Goal: Information Seeking & Learning: Check status

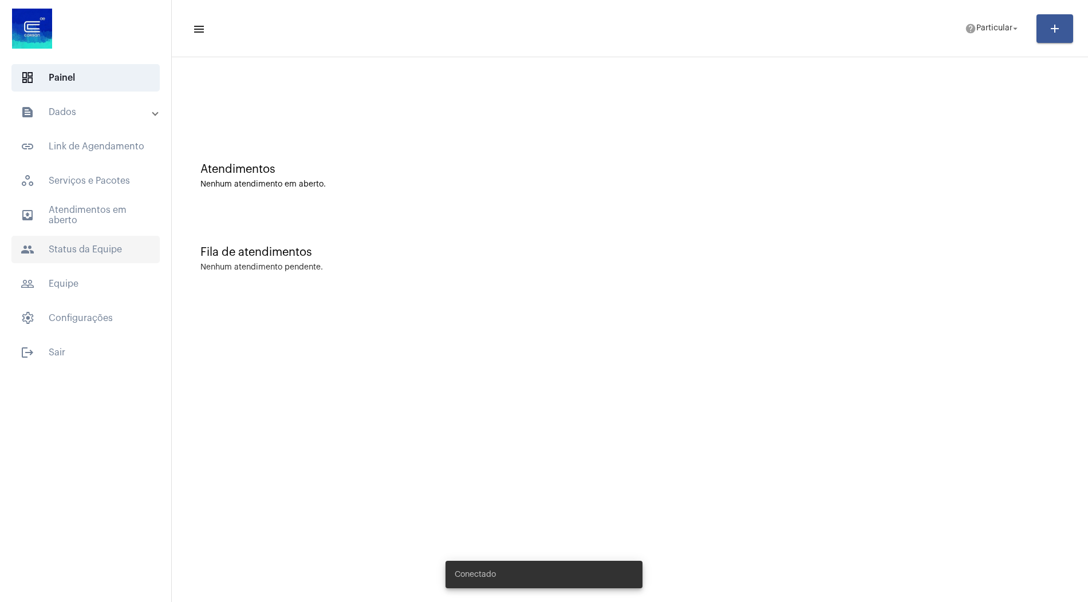
click at [98, 245] on span "people Status da Equipe" at bounding box center [85, 249] width 148 height 27
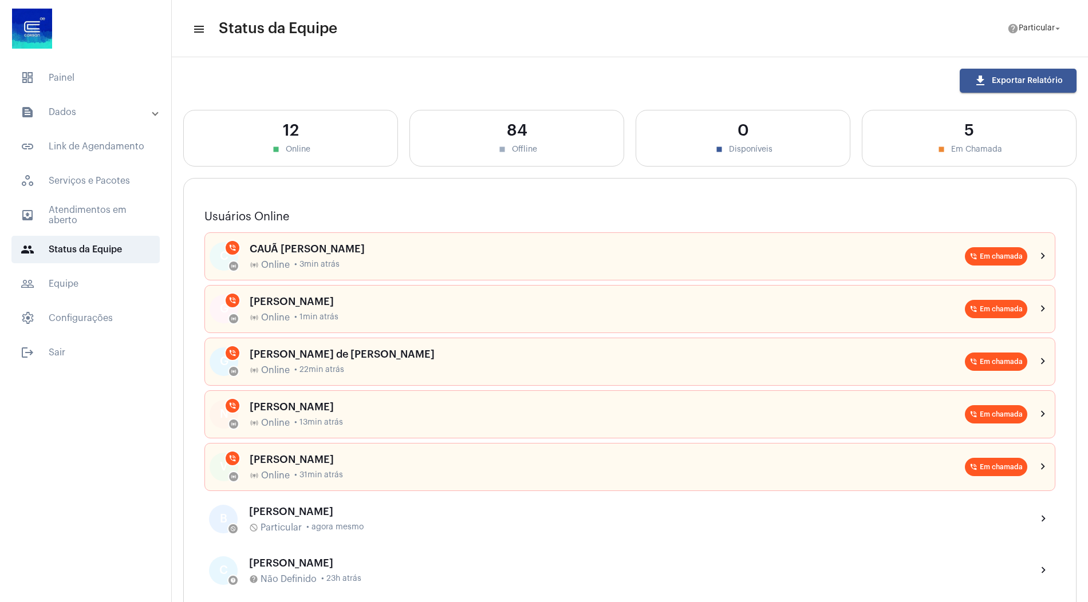
click at [86, 115] on mat-panel-title "text_snippet_outlined Dados" at bounding box center [87, 112] width 132 height 14
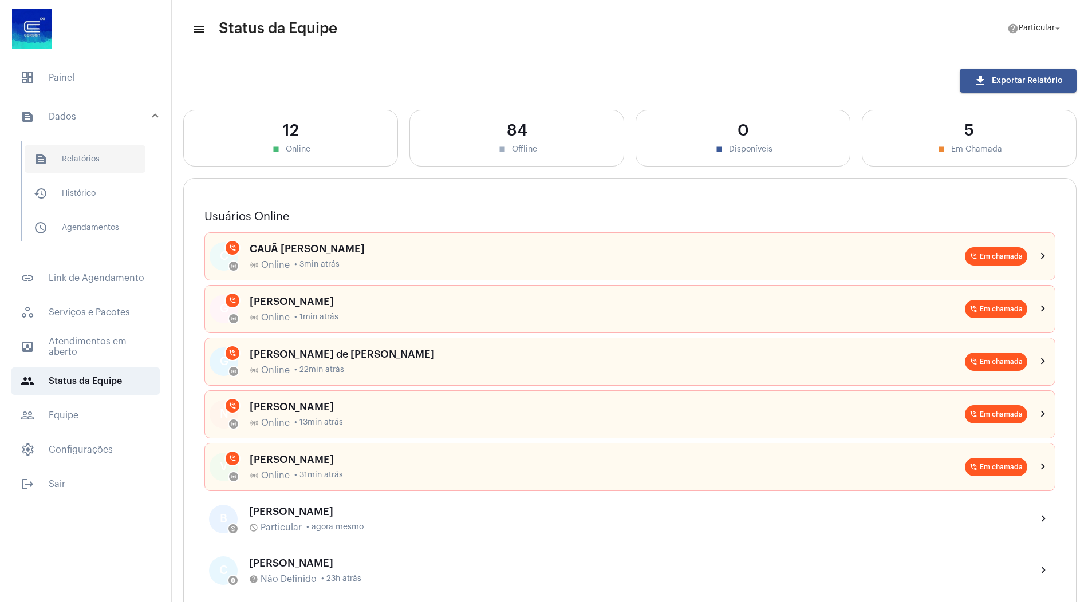
click at [93, 162] on span "text_snippet_outlined Relatórios" at bounding box center [85, 158] width 121 height 27
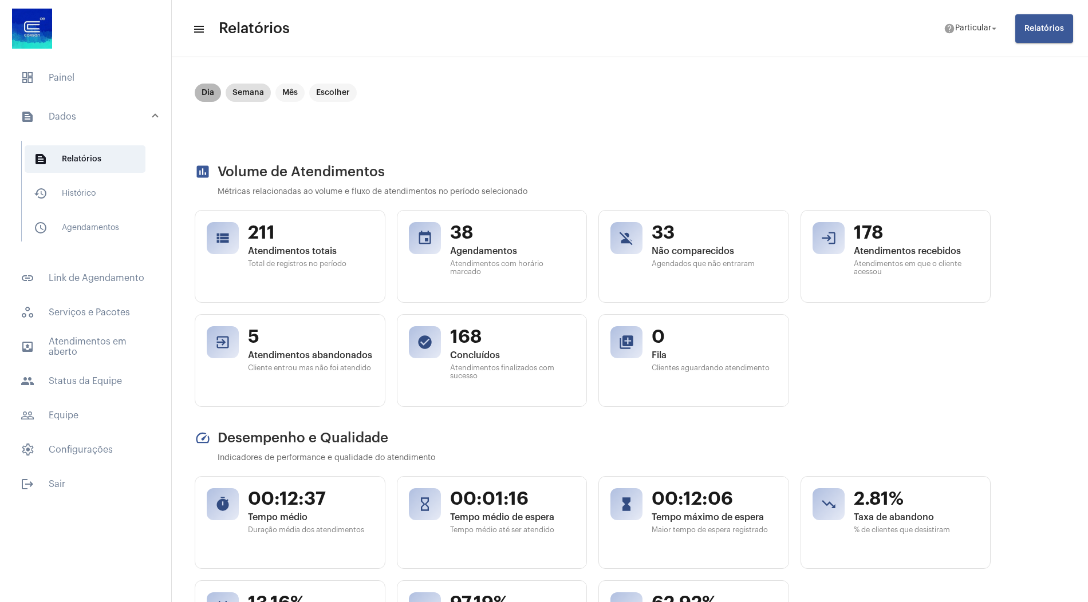
click at [208, 92] on mat-chip "Dia" at bounding box center [208, 93] width 26 height 18
click at [99, 376] on span "people Status da Equipe" at bounding box center [85, 381] width 148 height 27
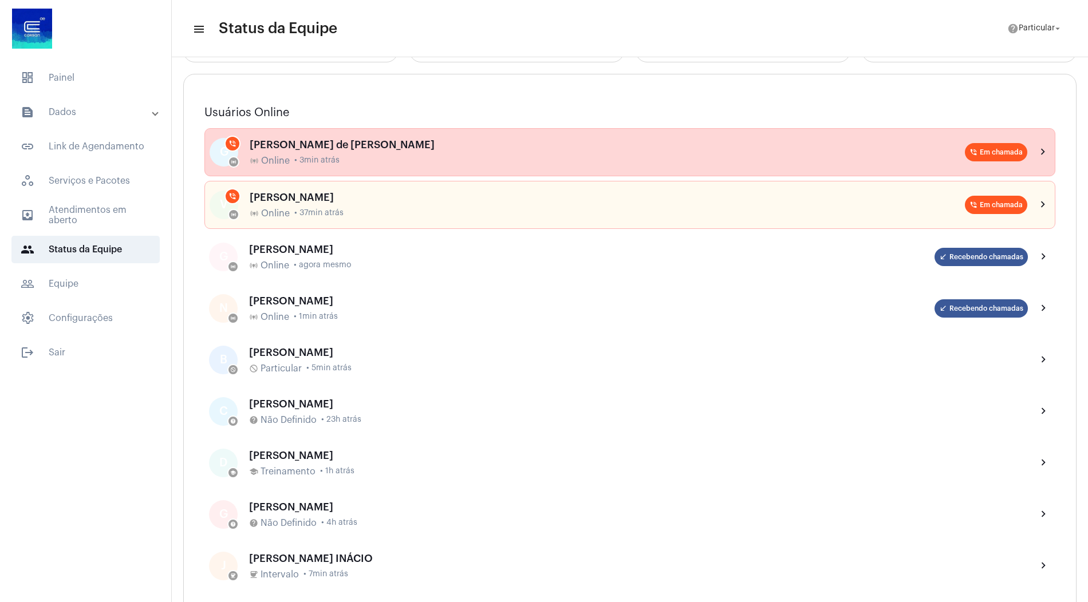
scroll to position [121, 0]
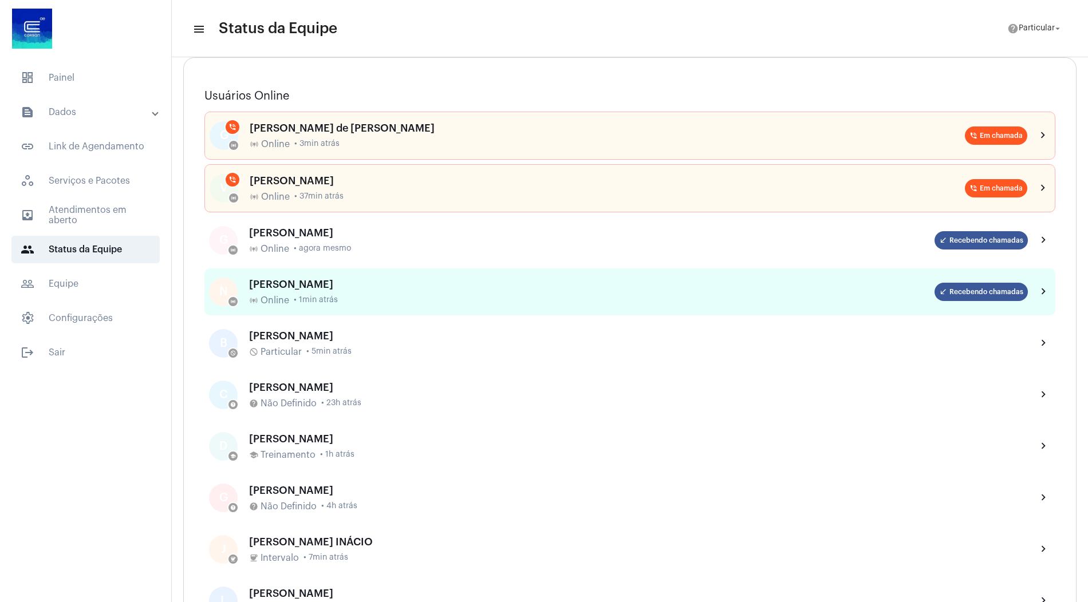
click at [350, 290] on div "[PERSON_NAME] online_prediction Online • 1min atrás" at bounding box center [591, 292] width 685 height 27
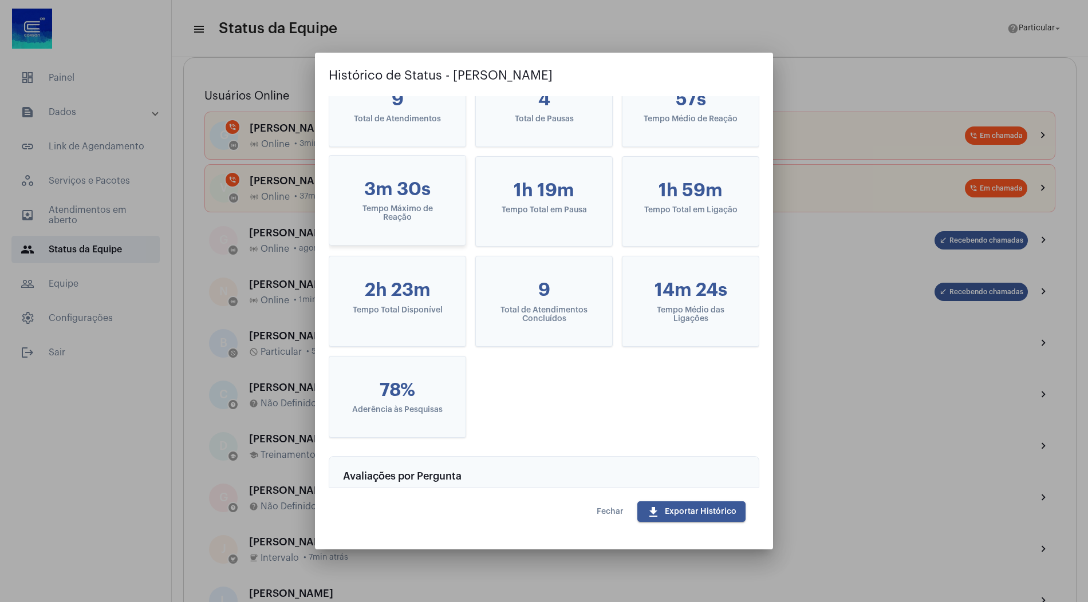
scroll to position [0, 0]
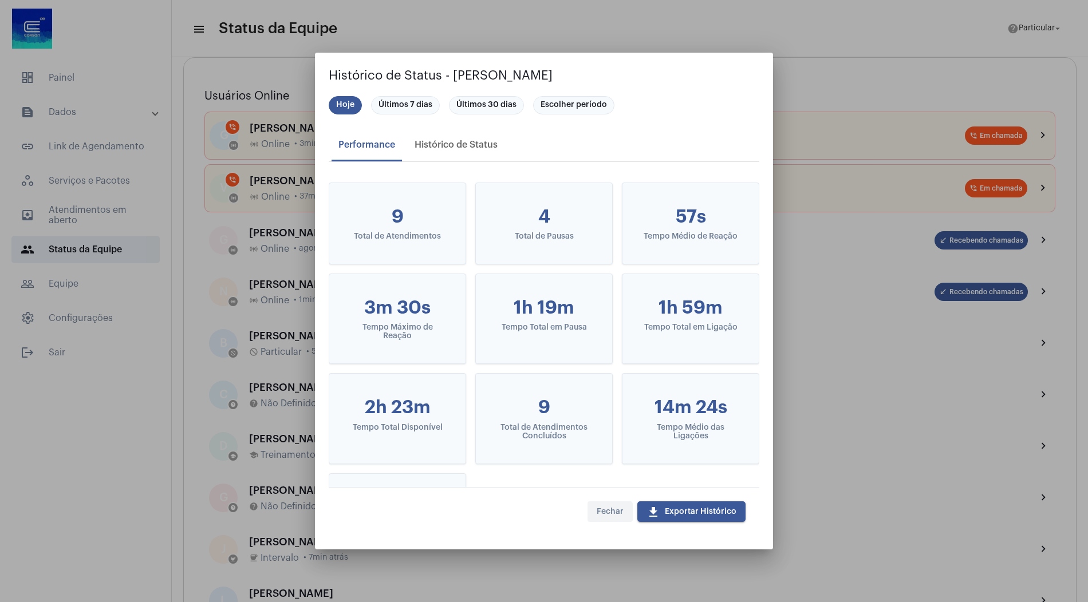
click at [606, 514] on span "Fechar" at bounding box center [610, 512] width 27 height 8
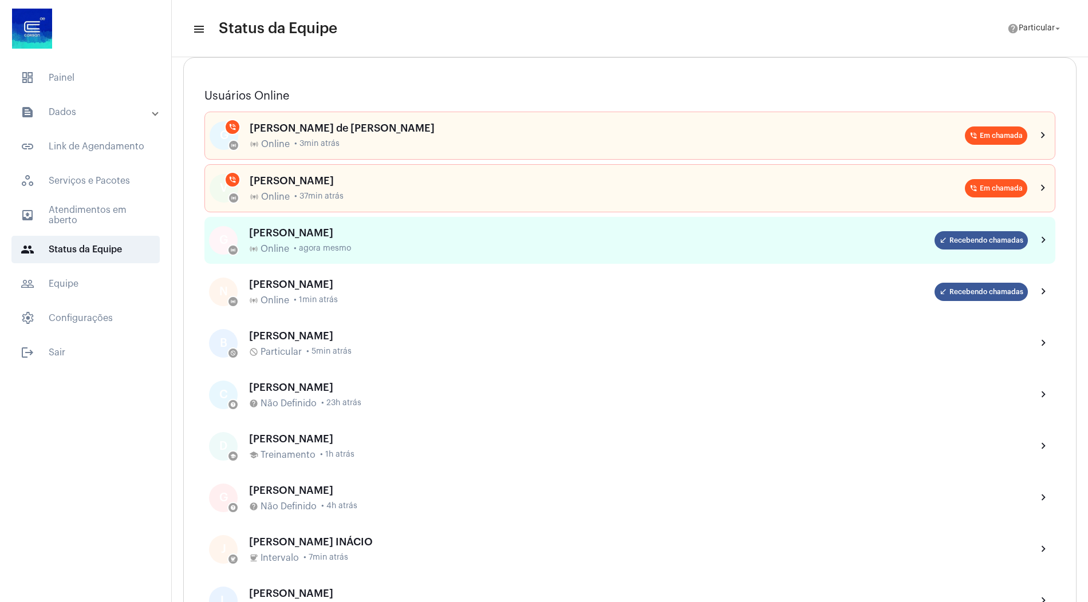
click at [387, 229] on div "[PERSON_NAME]" at bounding box center [591, 232] width 685 height 11
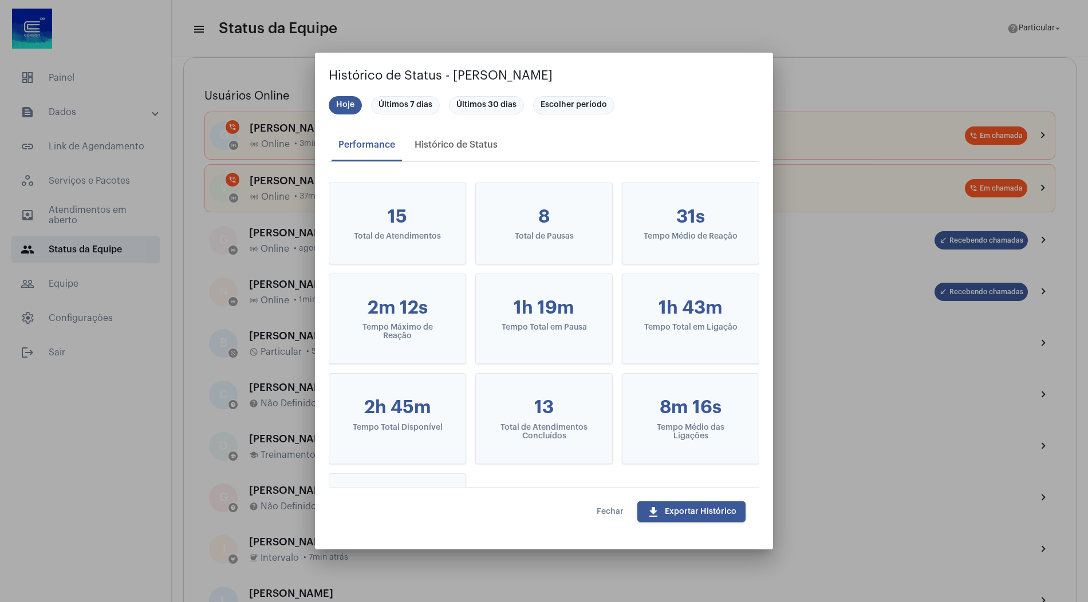
click at [617, 510] on span "Fechar" at bounding box center [610, 512] width 27 height 8
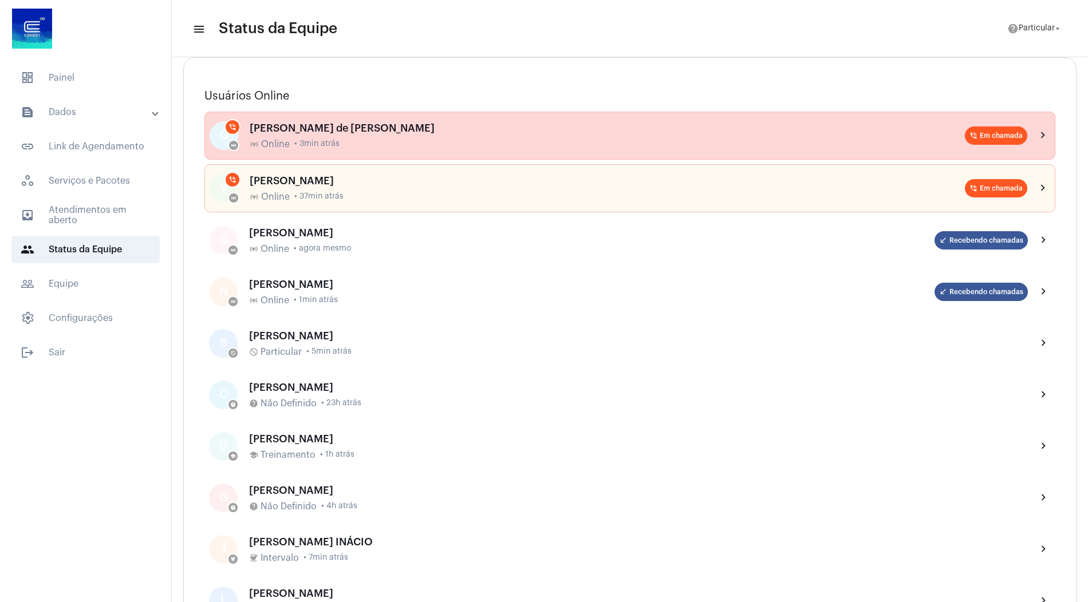
click at [394, 126] on div "[PERSON_NAME] de [PERSON_NAME]" at bounding box center [607, 128] width 715 height 11
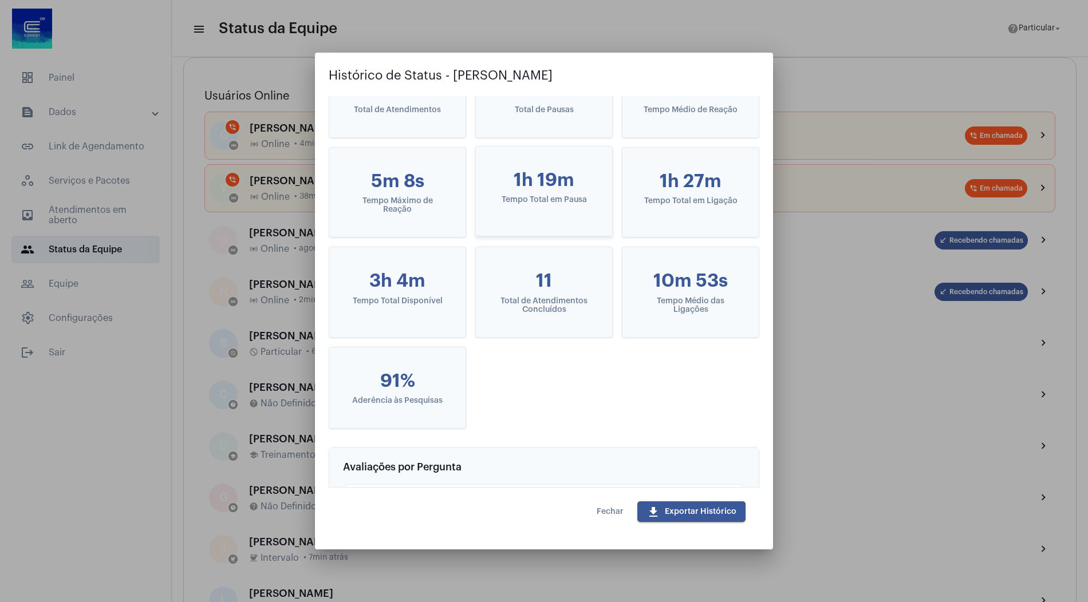
scroll to position [128, 0]
click at [607, 510] on span "Fechar" at bounding box center [610, 512] width 27 height 8
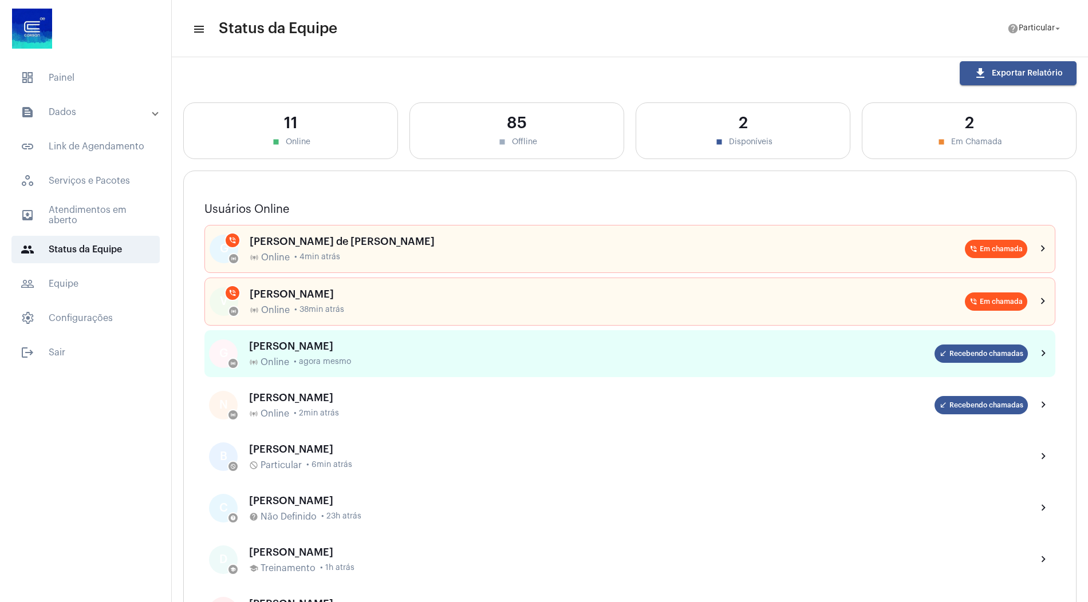
scroll to position [0, 0]
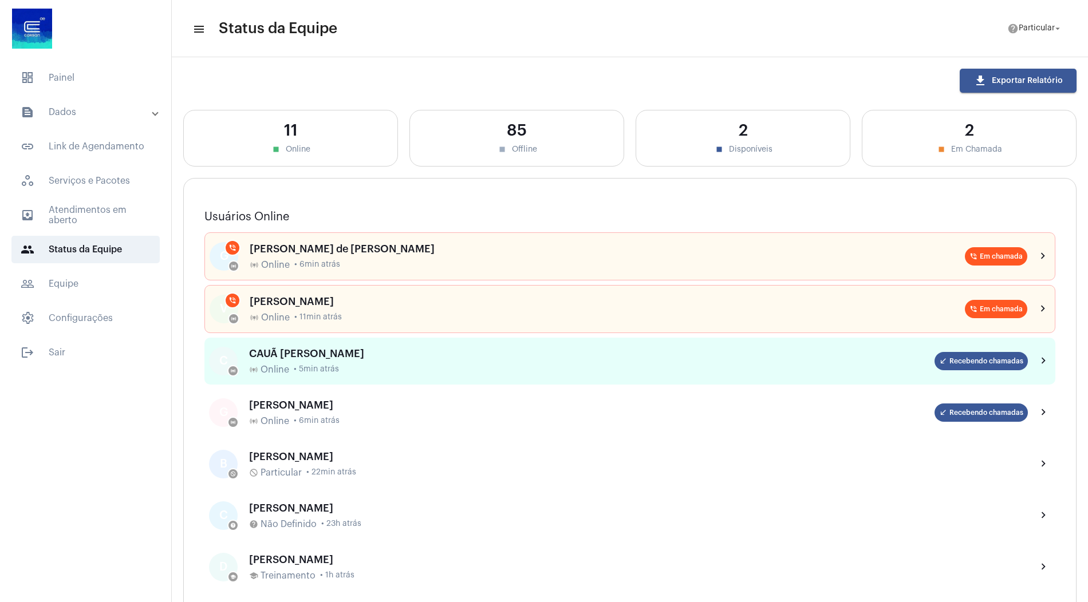
click at [329, 368] on span "• 5min atrás" at bounding box center [316, 369] width 45 height 9
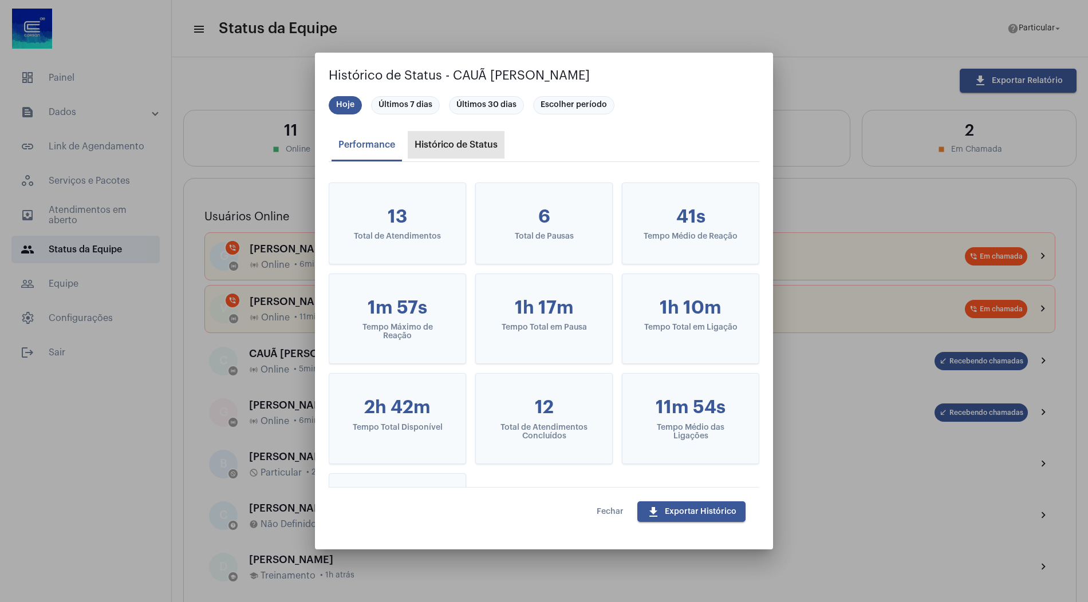
click at [466, 140] on div "Histórico de Status" at bounding box center [456, 145] width 83 height 10
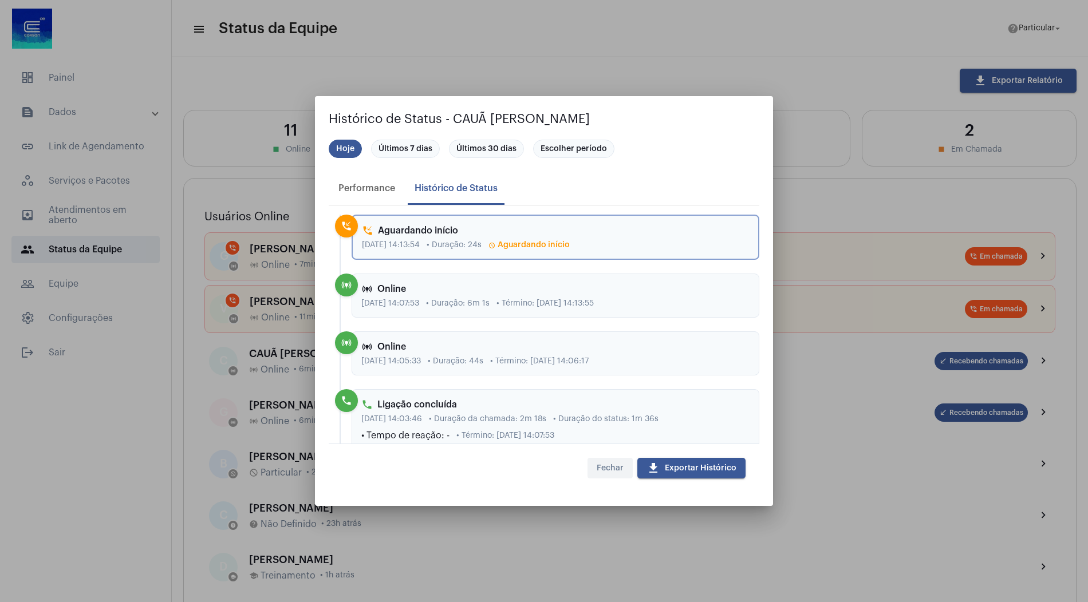
click at [600, 459] on button "Fechar" at bounding box center [610, 468] width 45 height 21
